Goal: Task Accomplishment & Management: Manage account settings

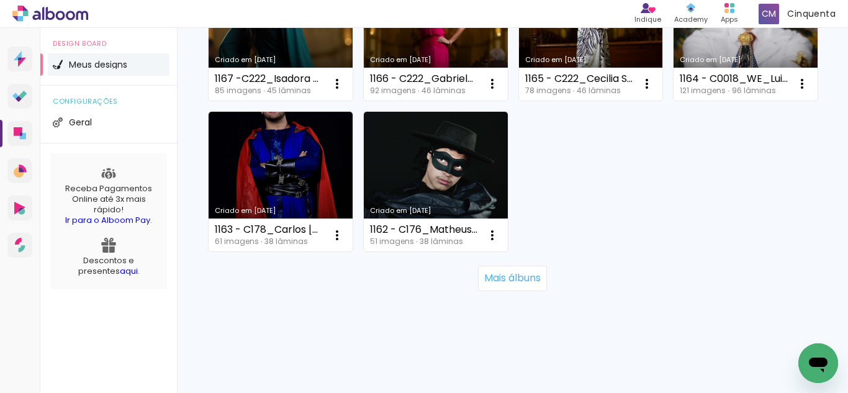
scroll to position [1241, 0]
click at [485, 290] on paper-button "Mais álbuns" at bounding box center [512, 278] width 69 height 25
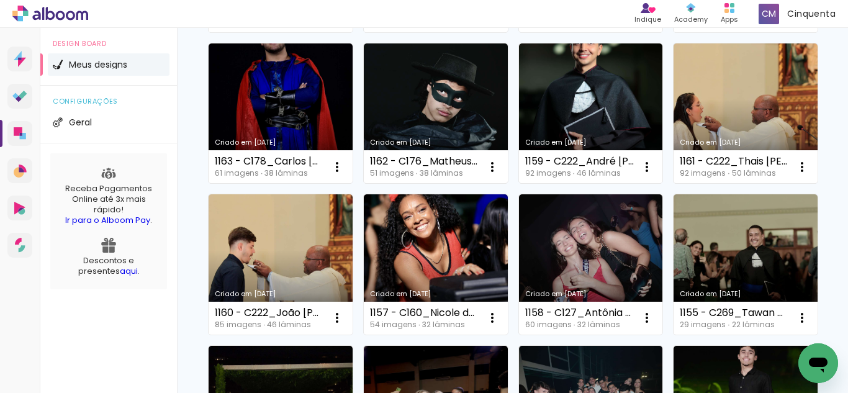
scroll to position [993, 0]
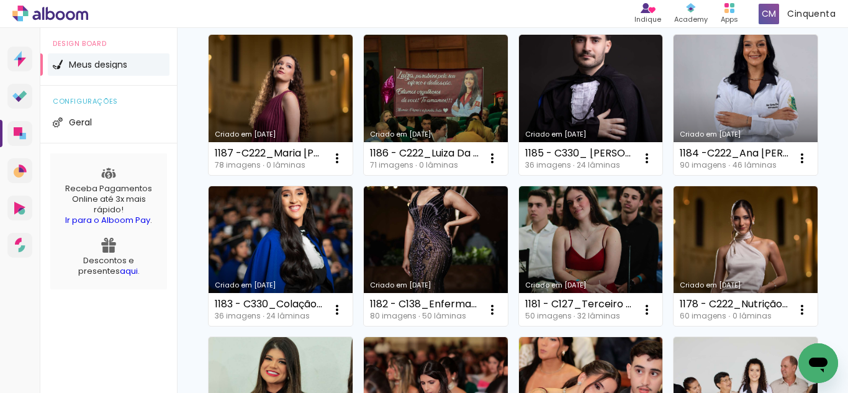
scroll to position [62, 0]
